Goal: Complete application form

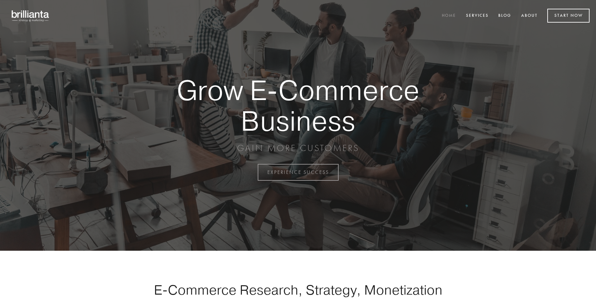
scroll to position [1692, 0]
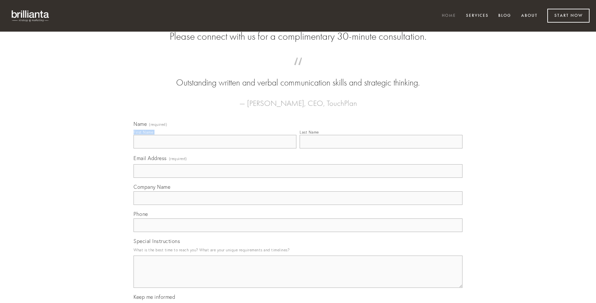
type input "[PERSON_NAME]"
click at [381, 148] on input "Last Name" at bounding box center [381, 142] width 163 height 14
type input "[PERSON_NAME]"
click at [298, 178] on input "Email Address (required)" at bounding box center [298, 171] width 329 height 14
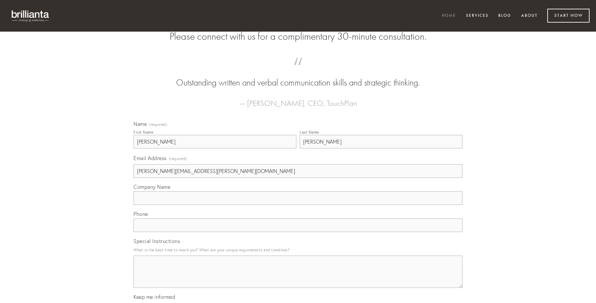
type input "[PERSON_NAME][EMAIL_ADDRESS][PERSON_NAME][DOMAIN_NAME]"
click at [298, 205] on input "Company Name" at bounding box center [298, 198] width 329 height 14
type input "curso"
click at [298, 232] on input "text" at bounding box center [298, 225] width 329 height 14
click at [298, 278] on textarea "Special Instructions" at bounding box center [298, 272] width 329 height 32
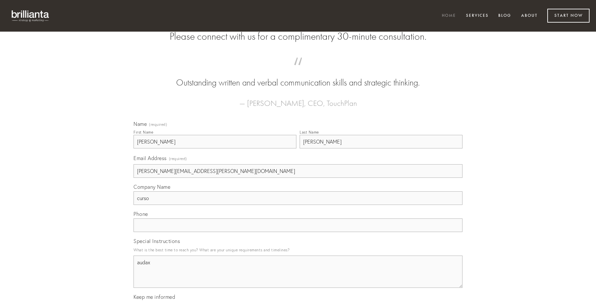
type textarea "audax"
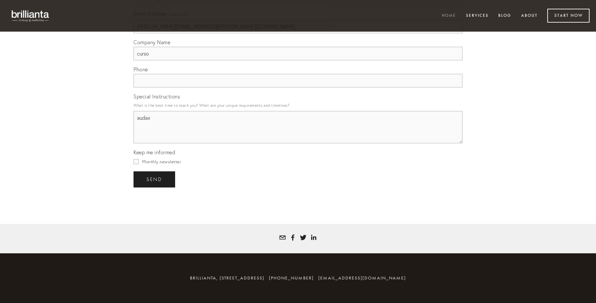
click at [155, 179] on span "send" at bounding box center [155, 180] width 16 height 6
